Goal: Task Accomplishment & Management: Manage account settings

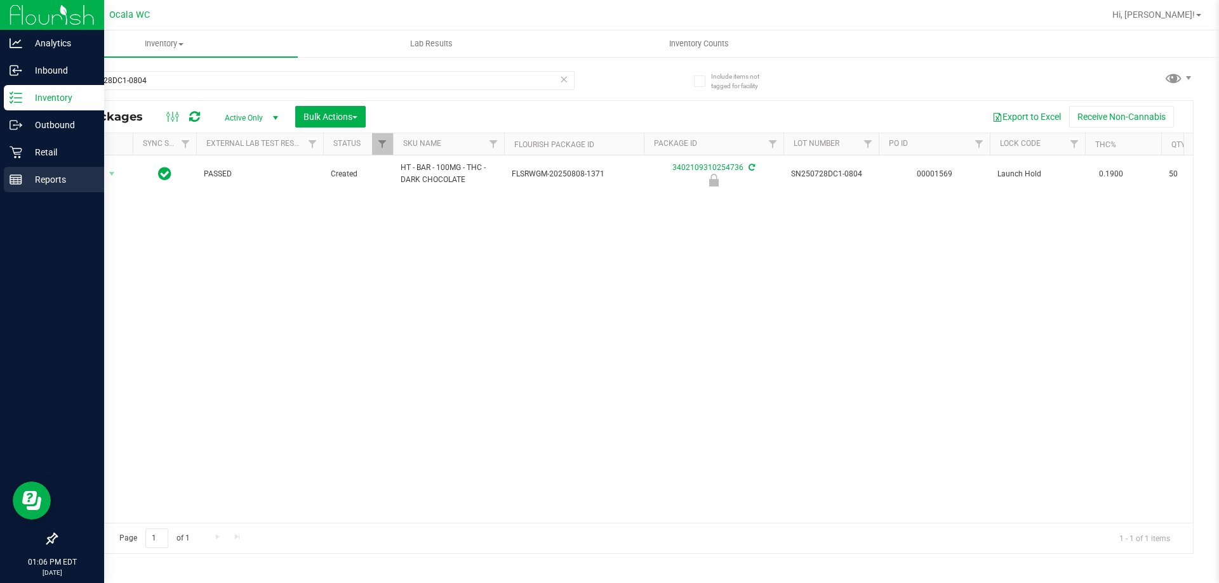
click at [20, 176] on icon at bounding box center [16, 179] width 13 height 13
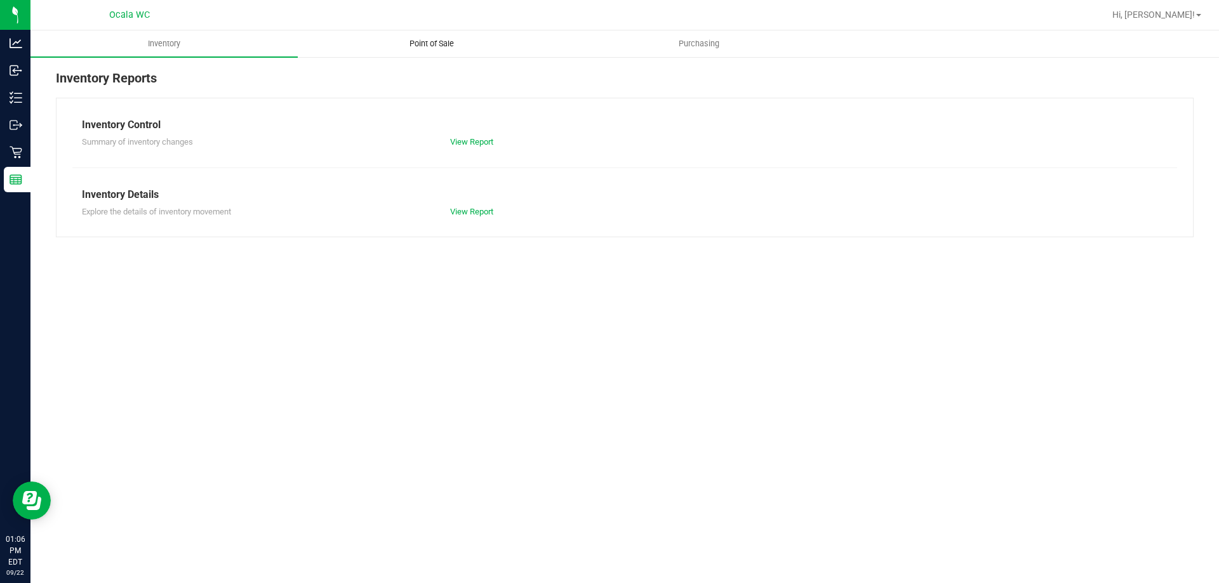
click at [438, 36] on uib-tab-heading "Point of Sale" at bounding box center [431, 43] width 266 height 25
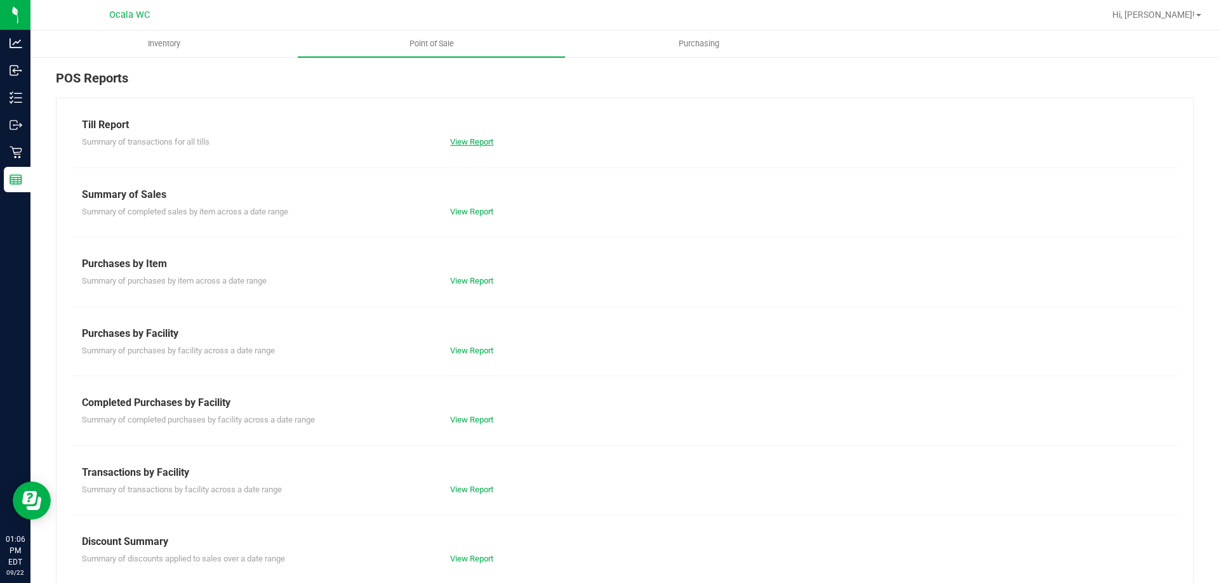
click at [468, 143] on link "View Report" at bounding box center [471, 142] width 43 height 10
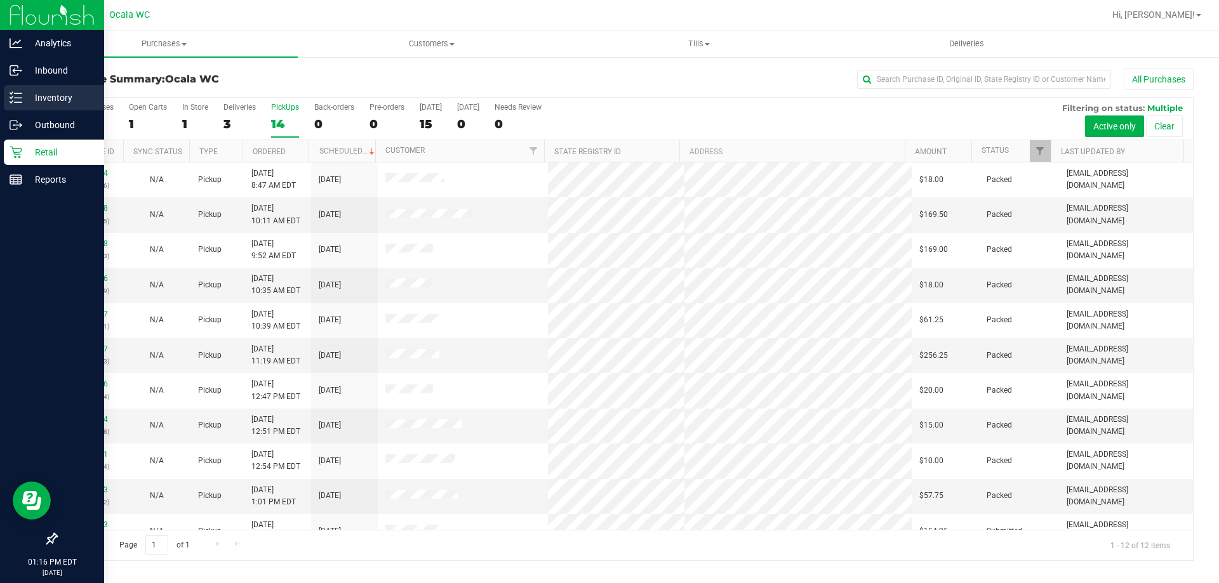
click at [62, 102] on p "Inventory" at bounding box center [60, 97] width 76 height 15
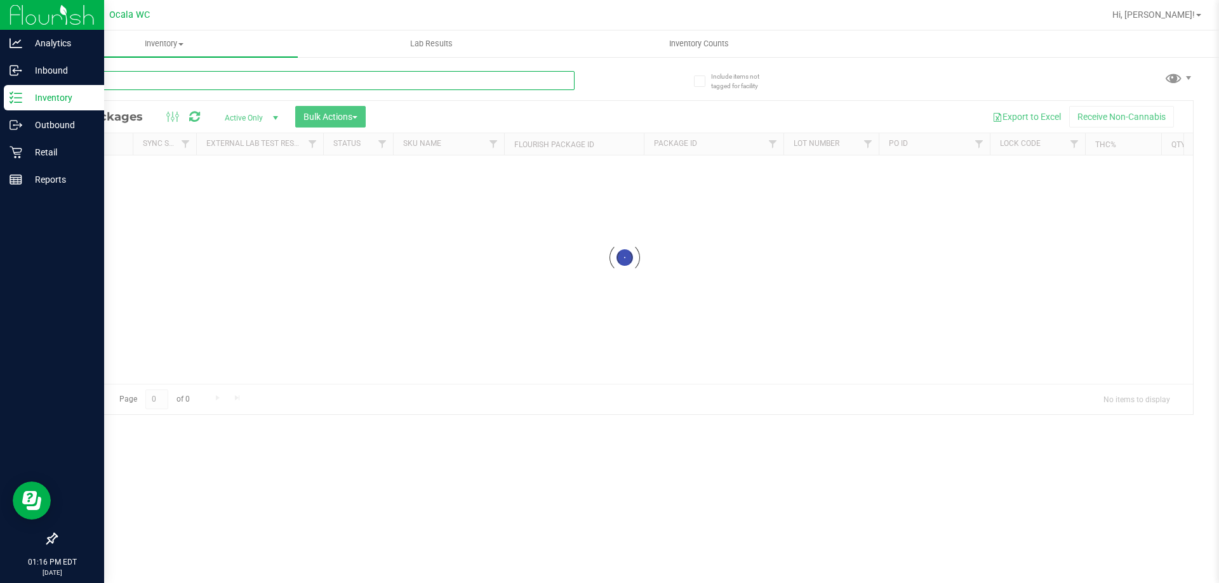
click at [319, 83] on input "text" at bounding box center [315, 80] width 519 height 19
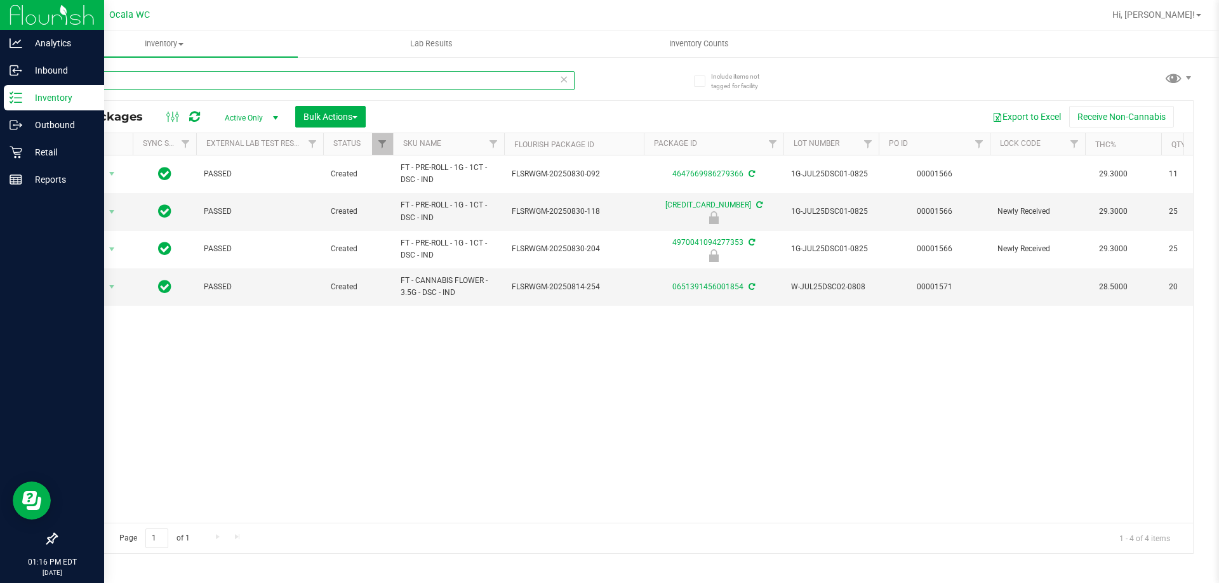
type input "dsc"
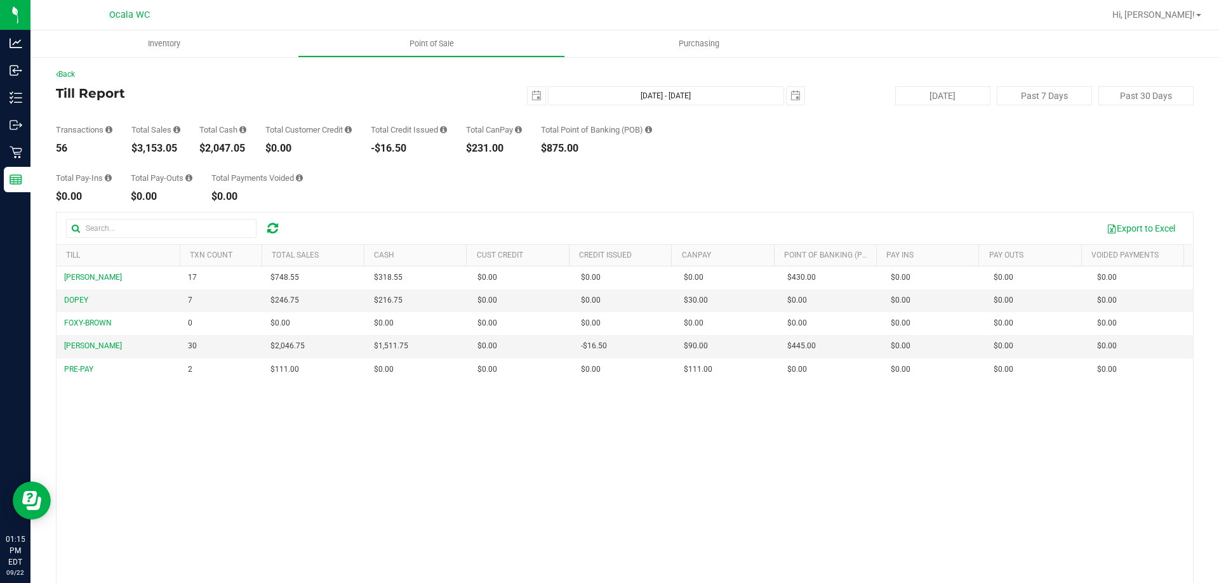
scroll to position [95, 0]
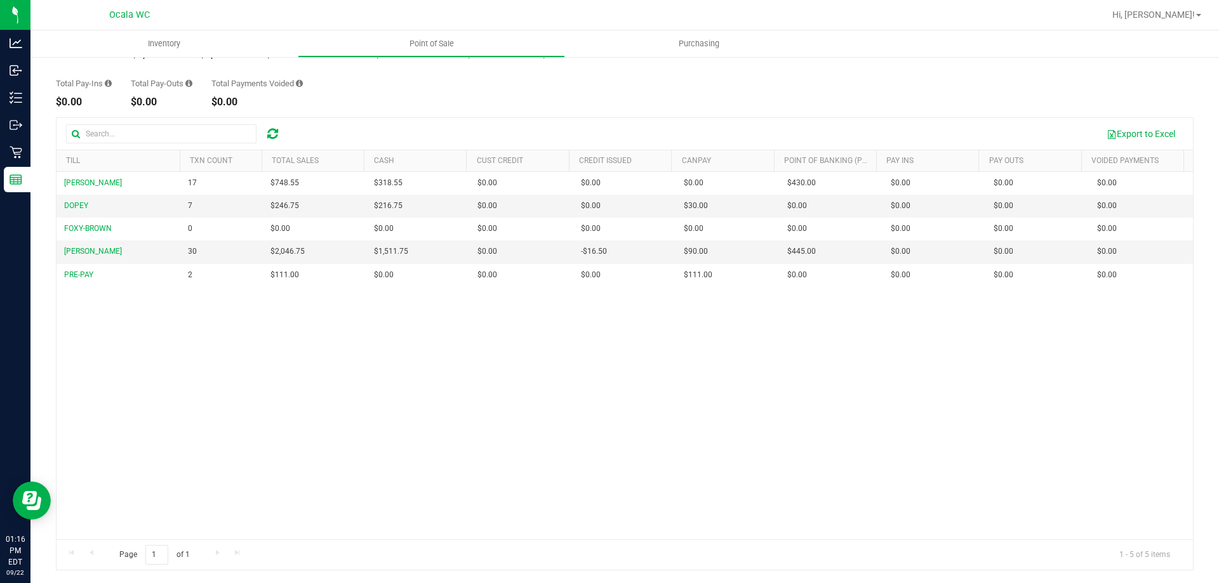
click at [801, 433] on div "[PERSON_NAME] 17 $748.55 $318.55 $0.00 $0.00 $0.00 $0.00 $0.00 $430.00 $0.00 $0…" at bounding box center [624, 356] width 1136 height 368
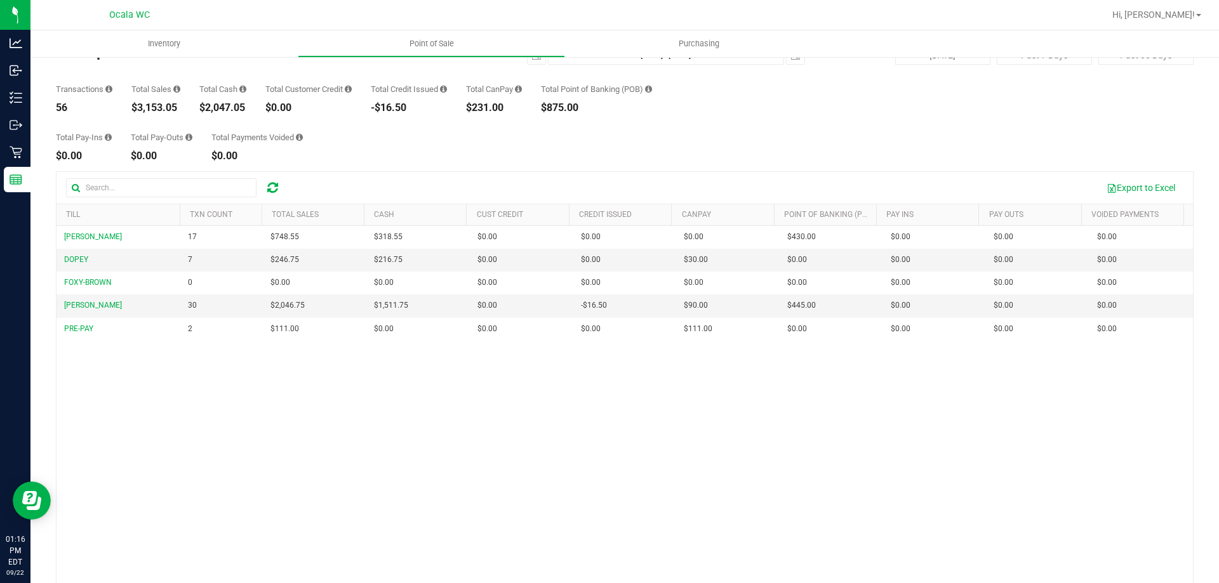
scroll to position [0, 0]
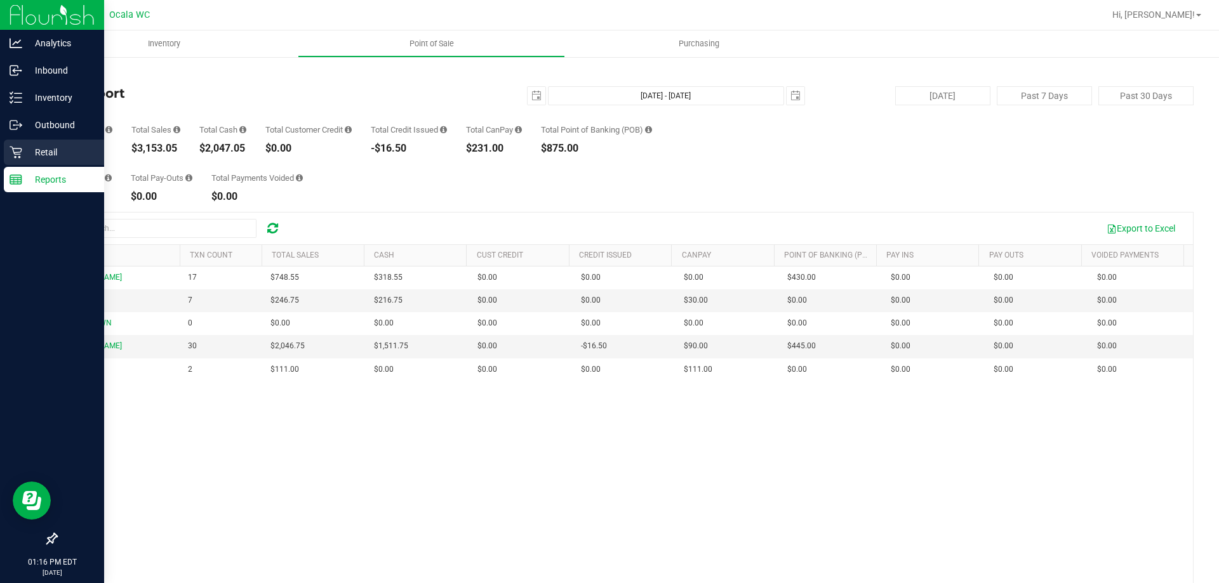
click at [53, 145] on p "Retail" at bounding box center [60, 152] width 76 height 15
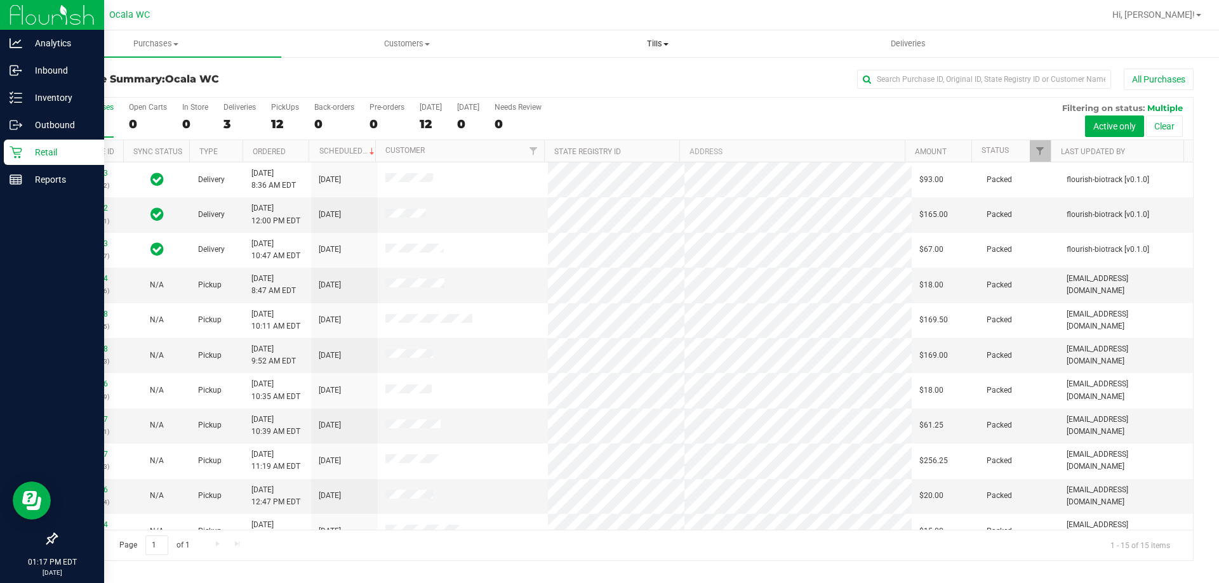
click at [650, 39] on span "Tills" at bounding box center [657, 43] width 249 height 11
click at [611, 83] on li "Manage tills" at bounding box center [657, 76] width 251 height 15
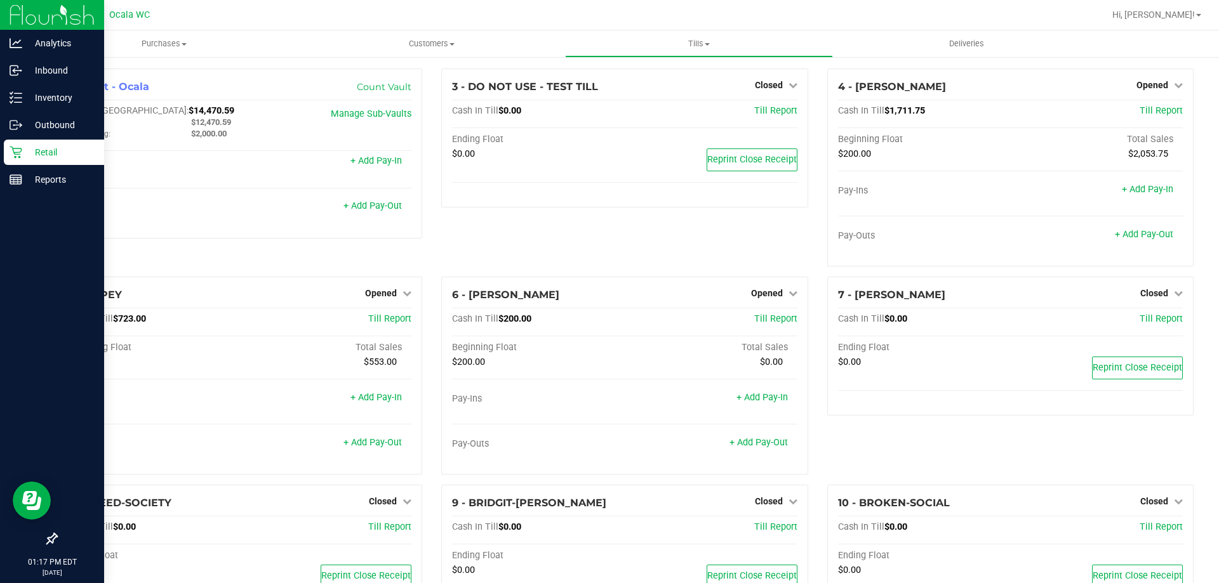
click at [385, 207] on link "+ Add Pay-Out" at bounding box center [372, 206] width 58 height 11
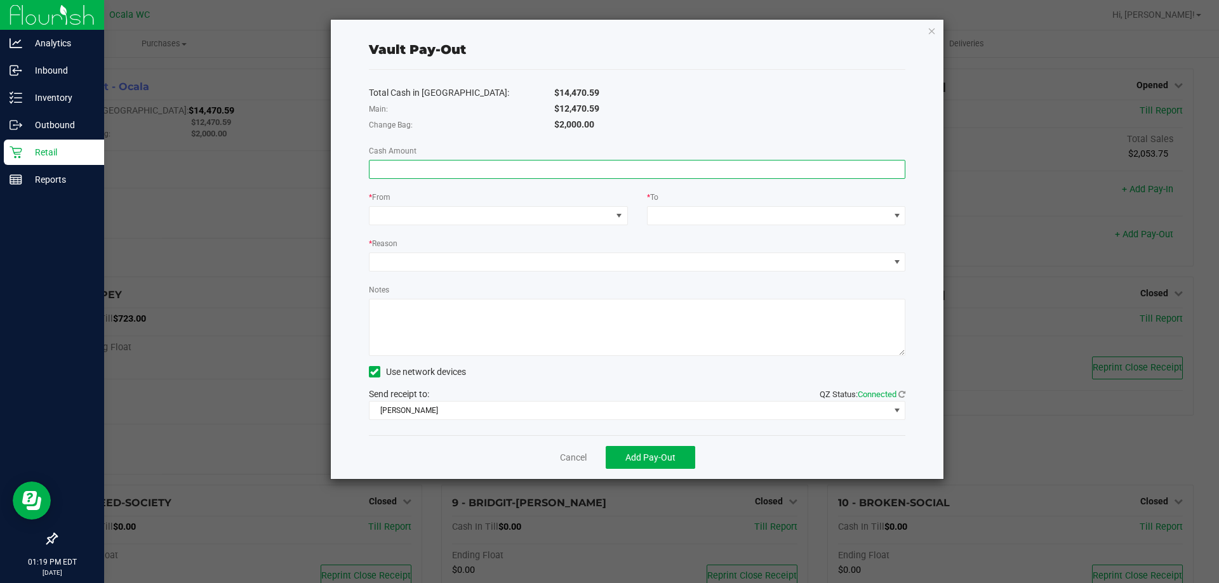
click at [569, 170] on input at bounding box center [637, 170] width 536 height 18
type input "$12,470.59"
click at [532, 216] on span at bounding box center [490, 216] width 242 height 18
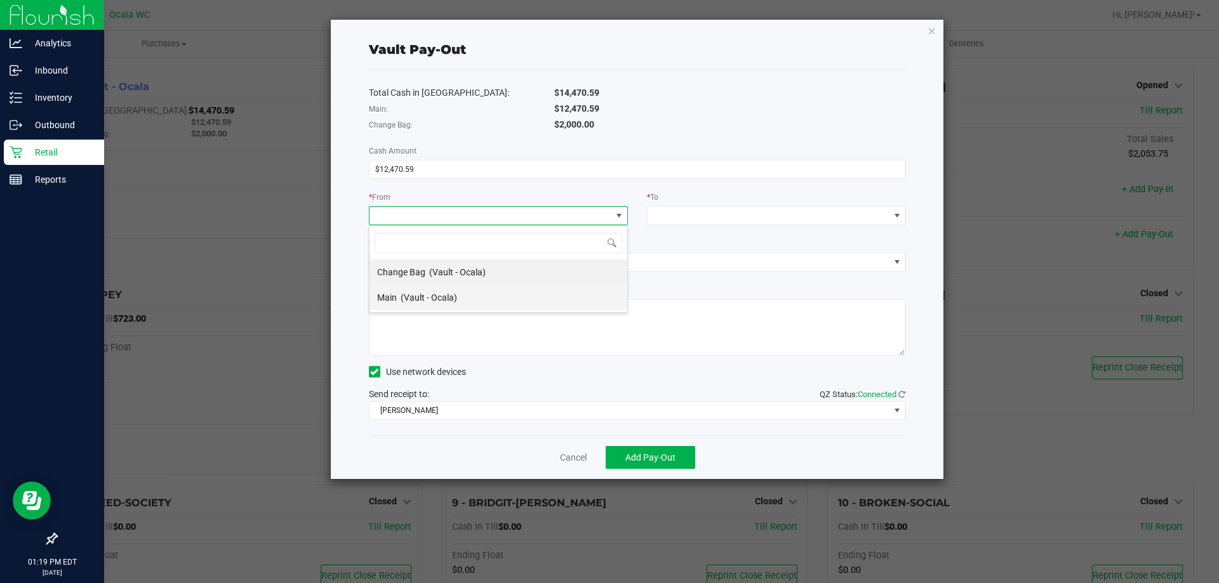
click at [508, 298] on li "Main (Vault - Ocala)" at bounding box center [498, 297] width 258 height 25
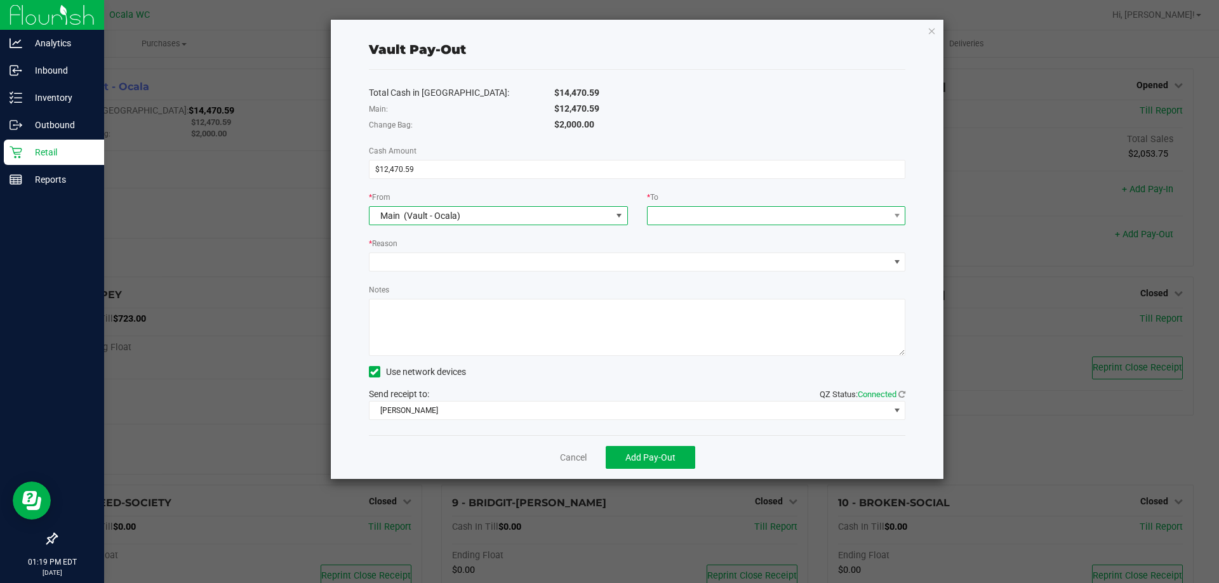
click at [704, 215] on span at bounding box center [769, 216] width 242 height 18
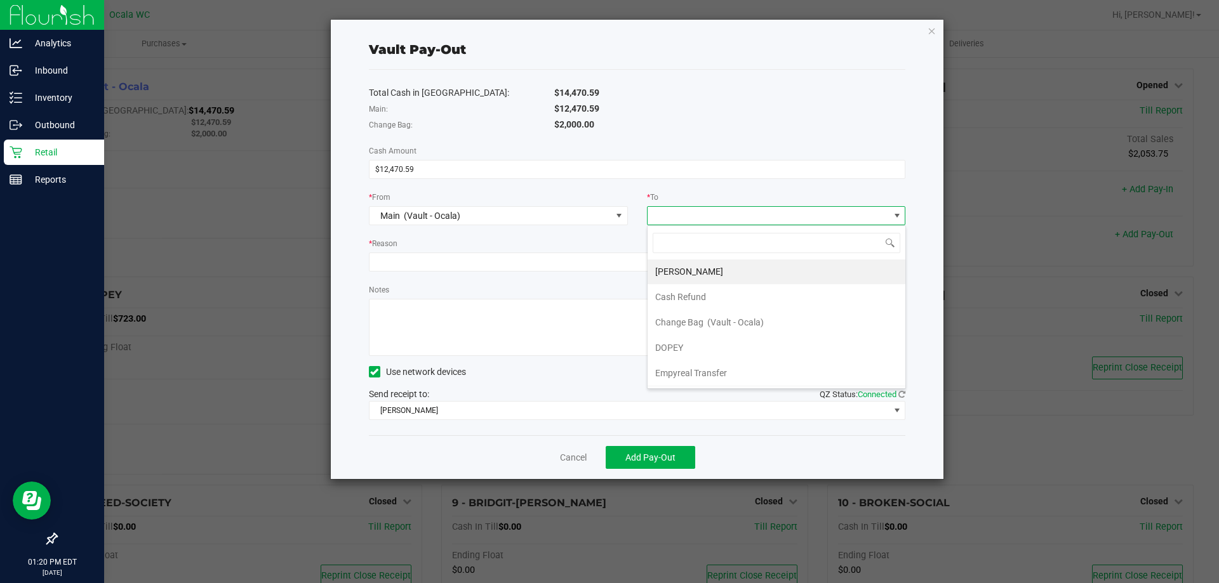
scroll to position [0, 0]
click at [759, 375] on li "Empyreal Transfer" at bounding box center [777, 373] width 258 height 25
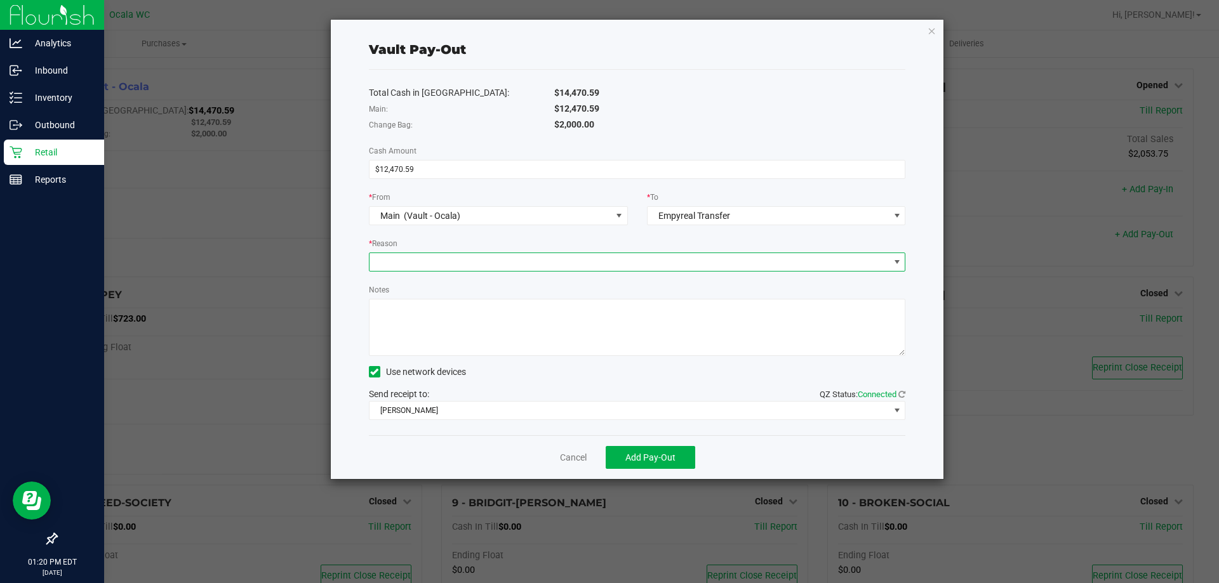
click at [476, 264] on span at bounding box center [629, 262] width 520 height 18
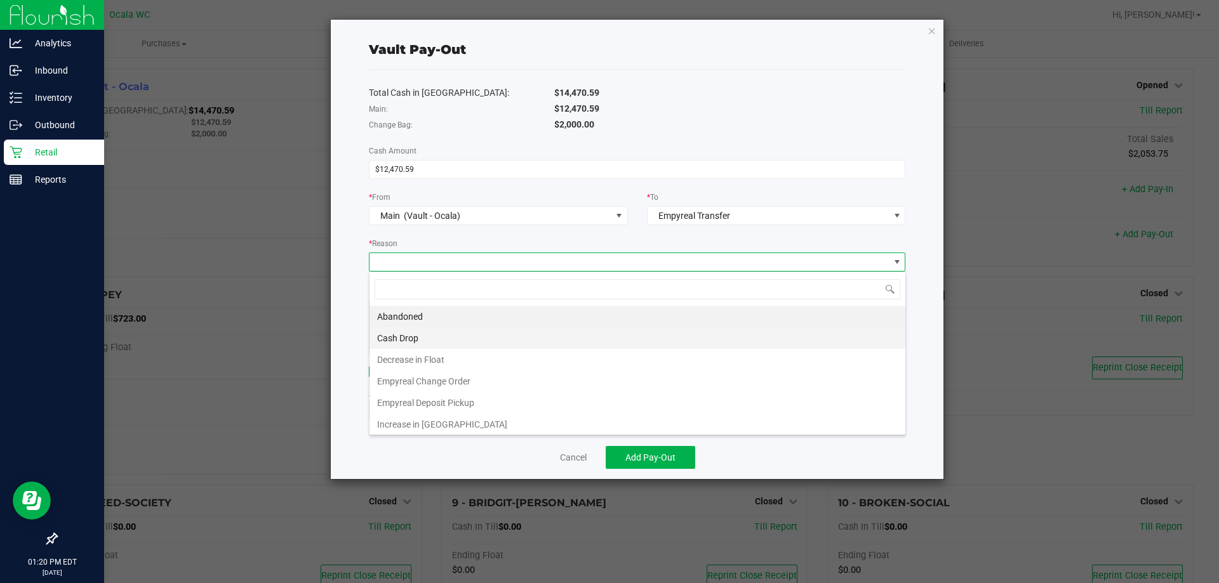
scroll to position [19, 536]
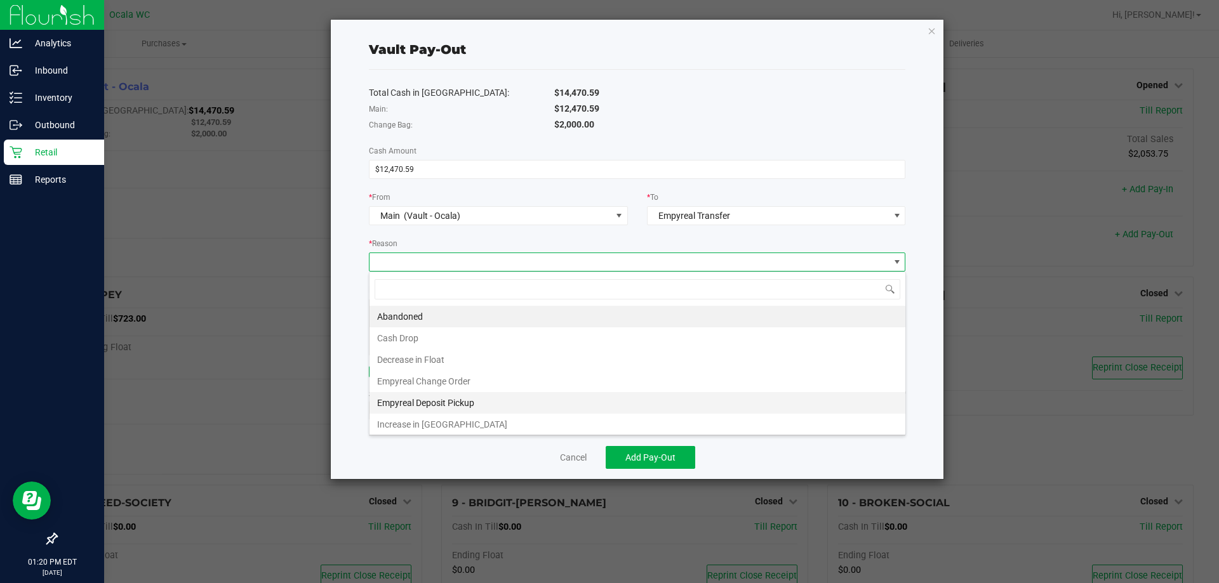
click at [486, 396] on li "Empyreal Deposit Pickup" at bounding box center [637, 403] width 536 height 22
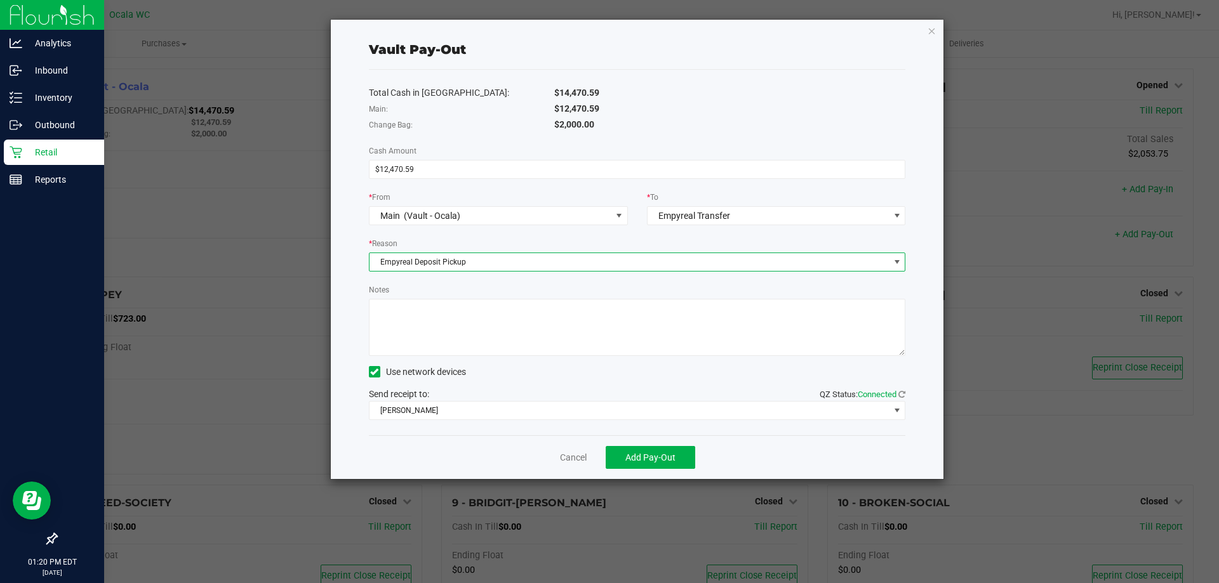
click at [467, 322] on textarea "Notes" at bounding box center [637, 327] width 537 height 57
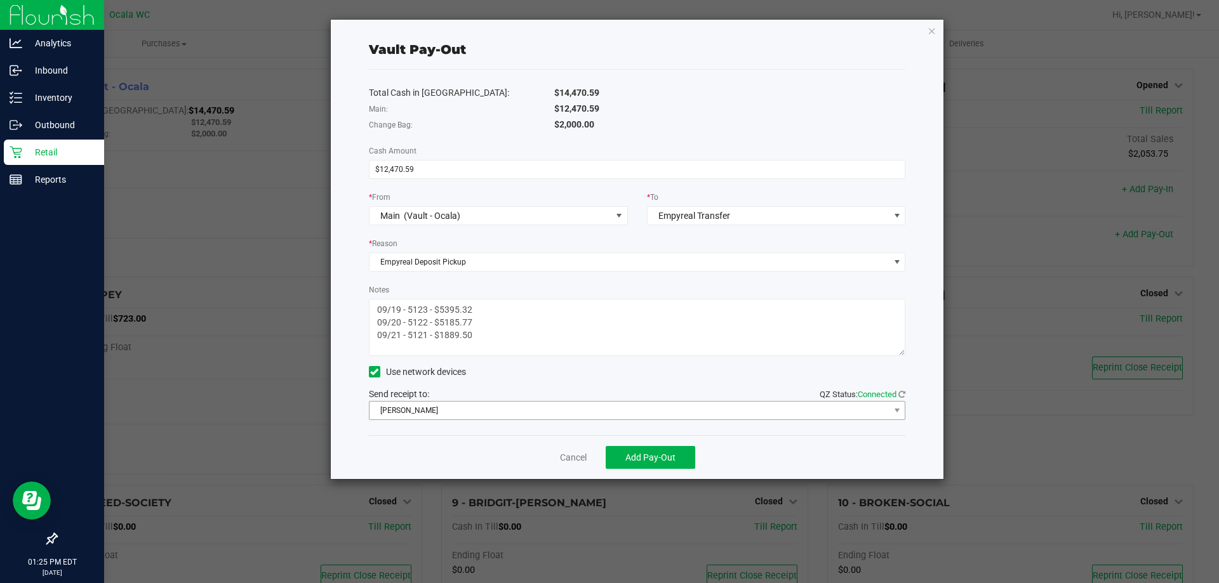
type textarea "09/19 - 5123 - $5395.32 09/20 - 5122 - $5185.77 09/21 - 5121 - $1889.50"
click at [517, 411] on span "BRAD-PITT" at bounding box center [629, 411] width 520 height 18
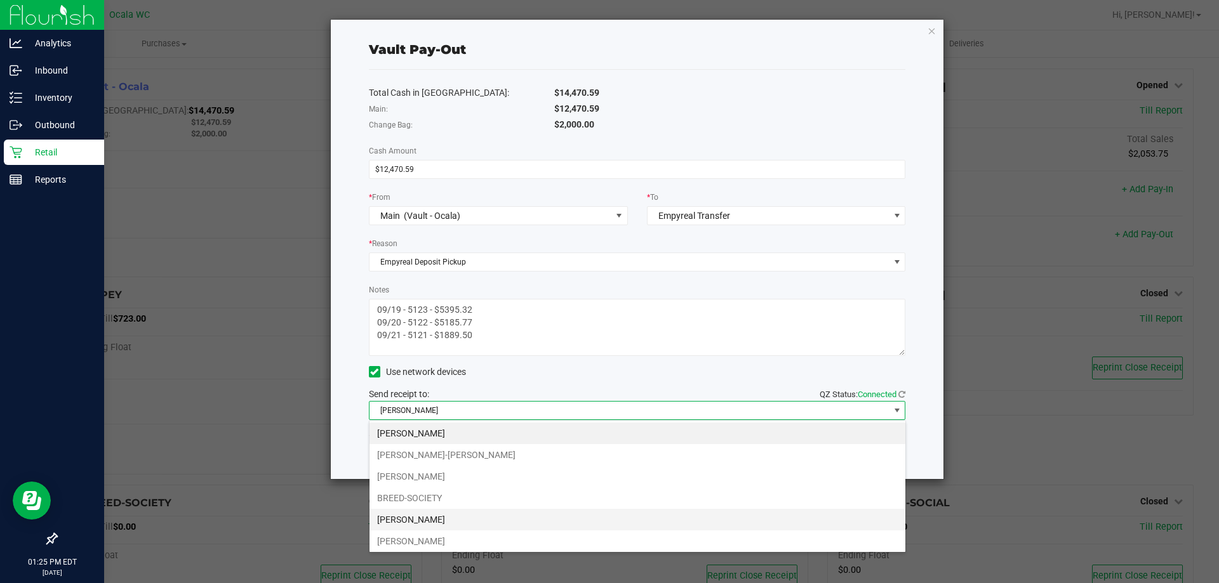
click at [505, 522] on li "BRENDA-LEE" at bounding box center [637, 520] width 536 height 22
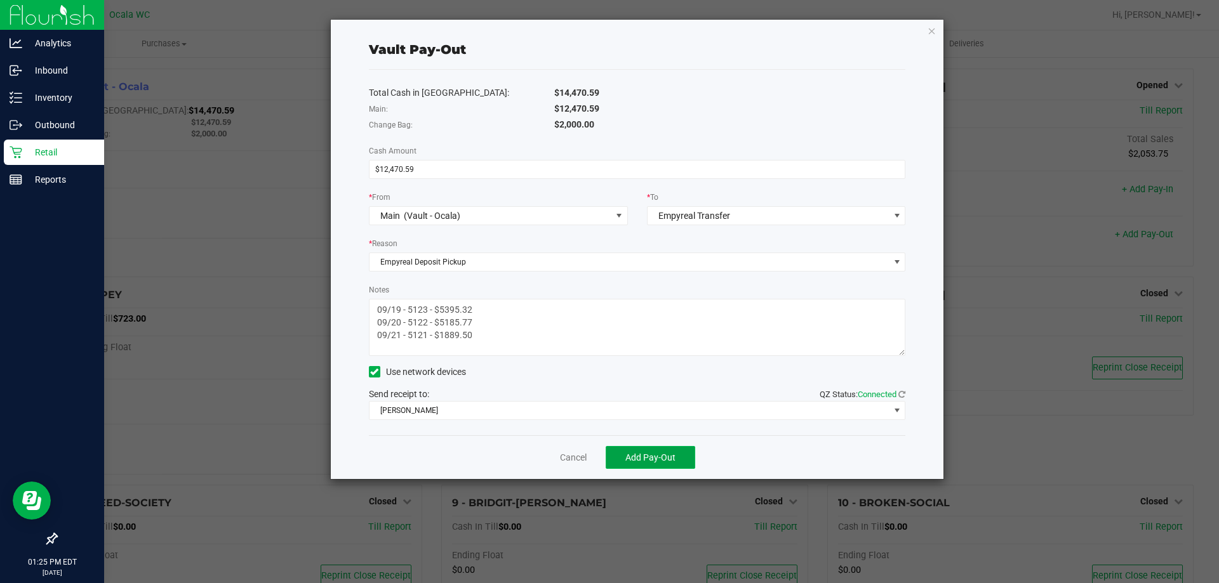
click at [641, 456] on span "Add Pay-Out" at bounding box center [650, 458] width 50 height 10
click at [568, 456] on link "Dismiss" at bounding box center [569, 457] width 30 height 13
